Goal: Check status

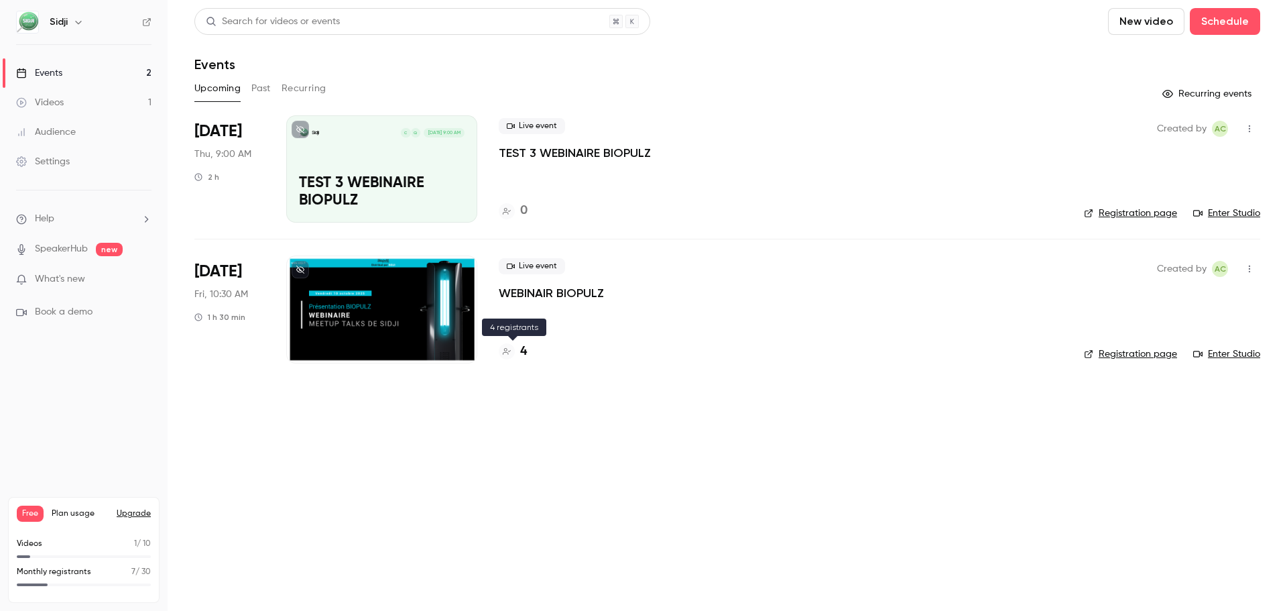
click at [518, 348] on div "4" at bounding box center [513, 352] width 28 height 18
